Goal: Communication & Community: Connect with others

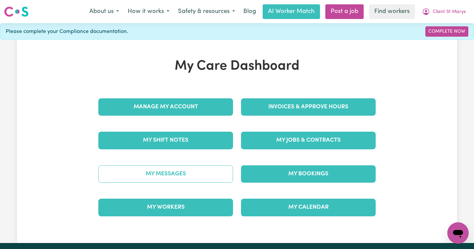
click at [177, 166] on link "My Messages" at bounding box center [165, 173] width 135 height 17
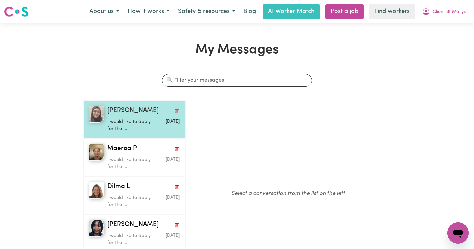
click at [124, 115] on div "Lyn A" at bounding box center [143, 111] width 72 height 10
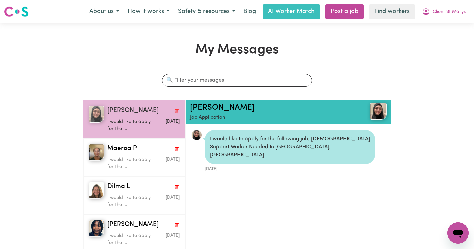
scroll to position [4, 0]
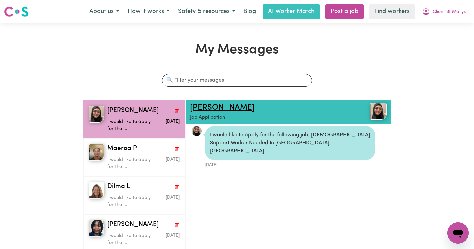
click at [202, 104] on link "Lyn A" at bounding box center [222, 108] width 65 height 8
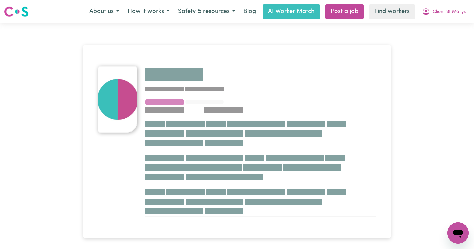
click at [442, 19] on div "About us How it works Safety & resources Blog AI Worker Match Post a job Find w…" at bounding box center [277, 11] width 385 height 15
click at [442, 16] on button "Client St Marys" at bounding box center [444, 12] width 52 height 14
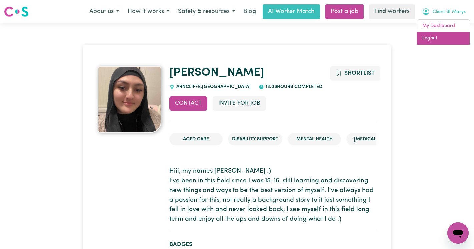
click at [437, 39] on link "Logout" at bounding box center [443, 38] width 53 height 13
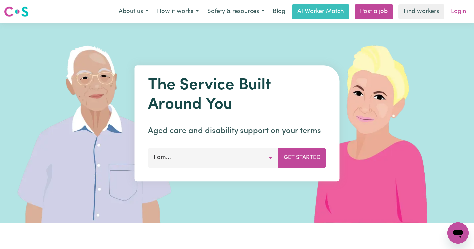
click at [447, 17] on link "Login" at bounding box center [458, 11] width 23 height 15
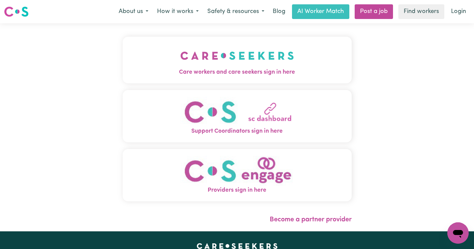
click at [202, 44] on img "Care workers and care seekers sign in here" at bounding box center [237, 55] width 114 height 25
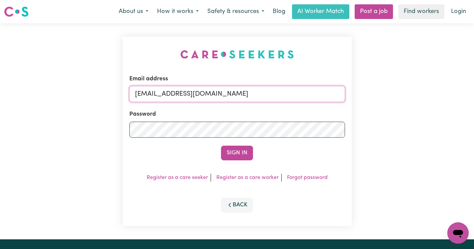
drag, startPoint x: 301, startPoint y: 99, endPoint x: 169, endPoint y: 95, distance: 131.8
click at [169, 95] on input "[EMAIL_ADDRESS][DOMAIN_NAME]" at bounding box center [237, 94] width 216 height 16
paste input "EvelynCH"
type input "[EMAIL_ADDRESS][PERSON_NAME][DOMAIN_NAME]"
click at [221, 146] on button "Sign In" at bounding box center [237, 153] width 32 height 15
